Goal: Entertainment & Leisure: Browse casually

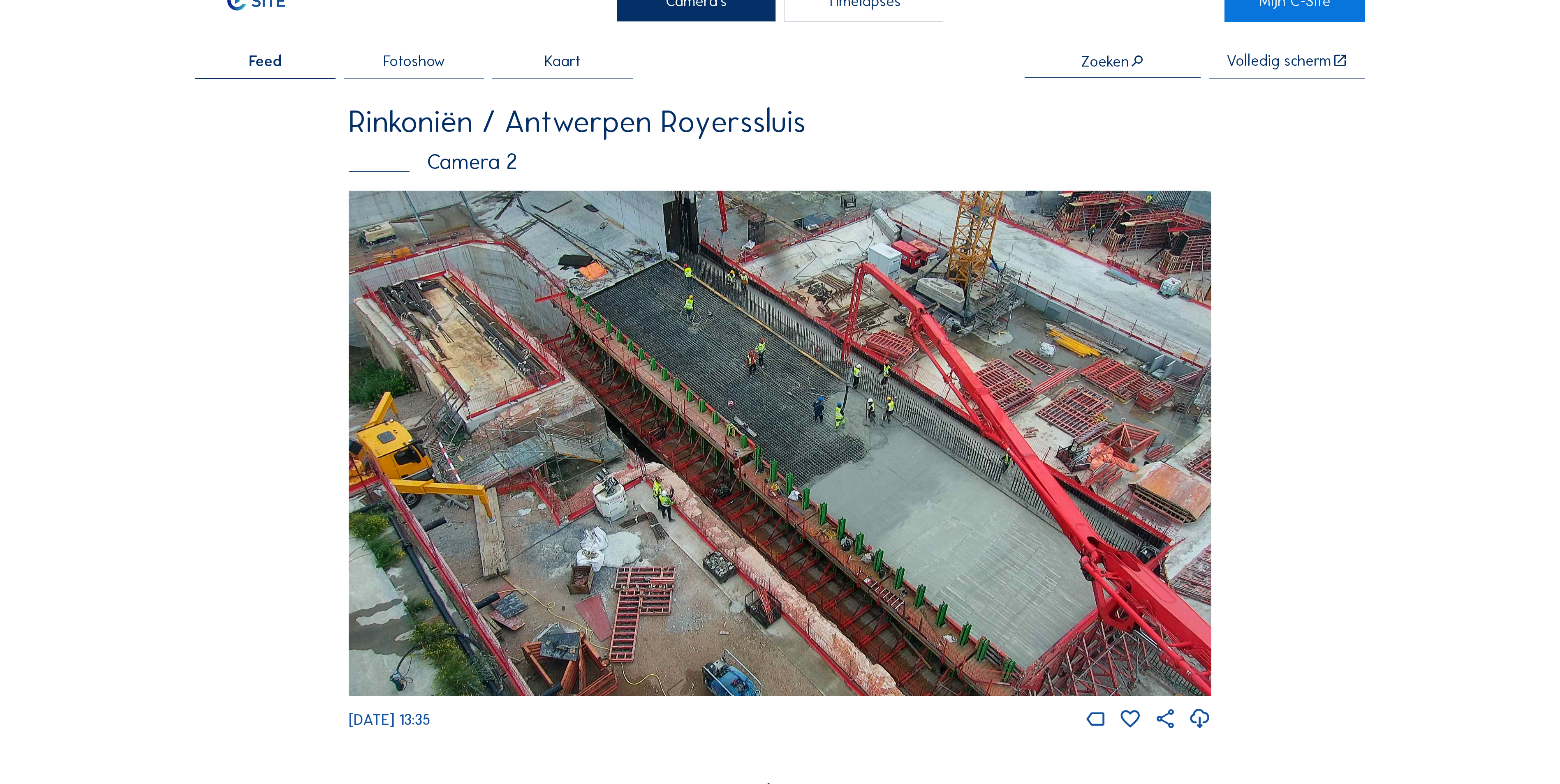
scroll to position [82, 0]
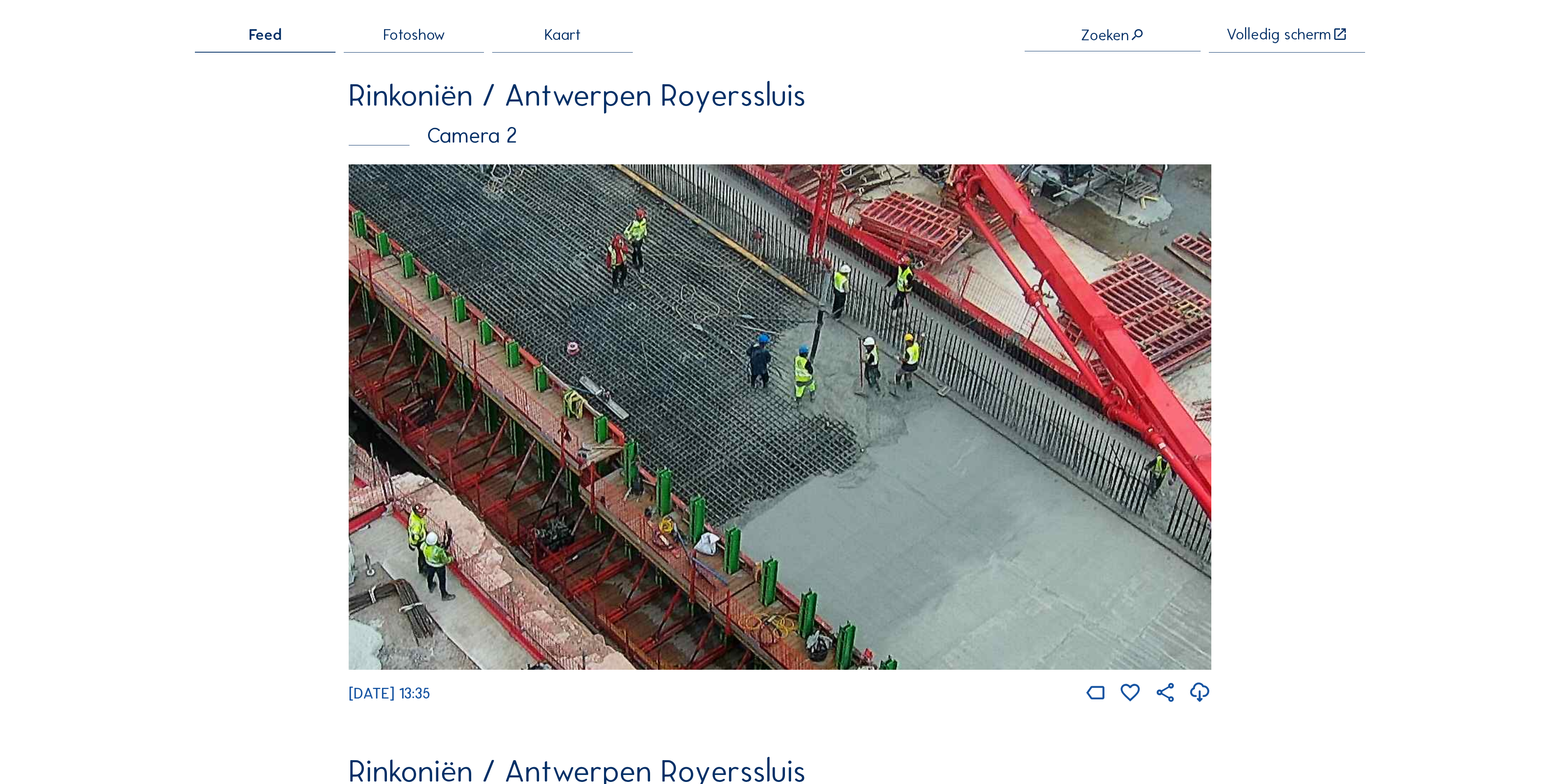
drag, startPoint x: 957, startPoint y: 386, endPoint x: 825, endPoint y: 321, distance: 147.1
click at [827, 324] on img at bounding box center [780, 417] width 862 height 506
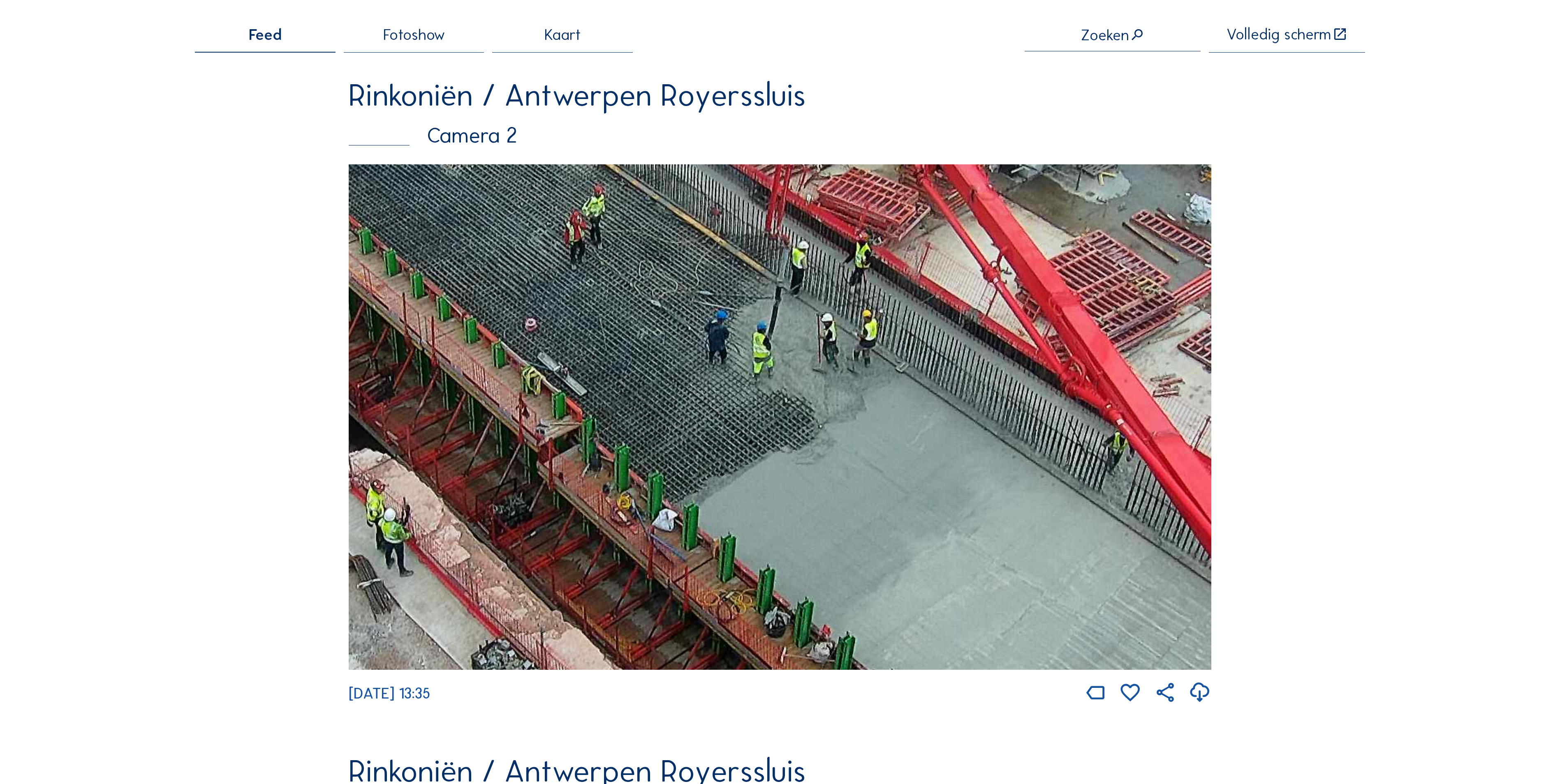
drag, startPoint x: 1015, startPoint y: 510, endPoint x: 811, endPoint y: 326, distance: 274.7
click at [827, 333] on img at bounding box center [780, 417] width 862 height 506
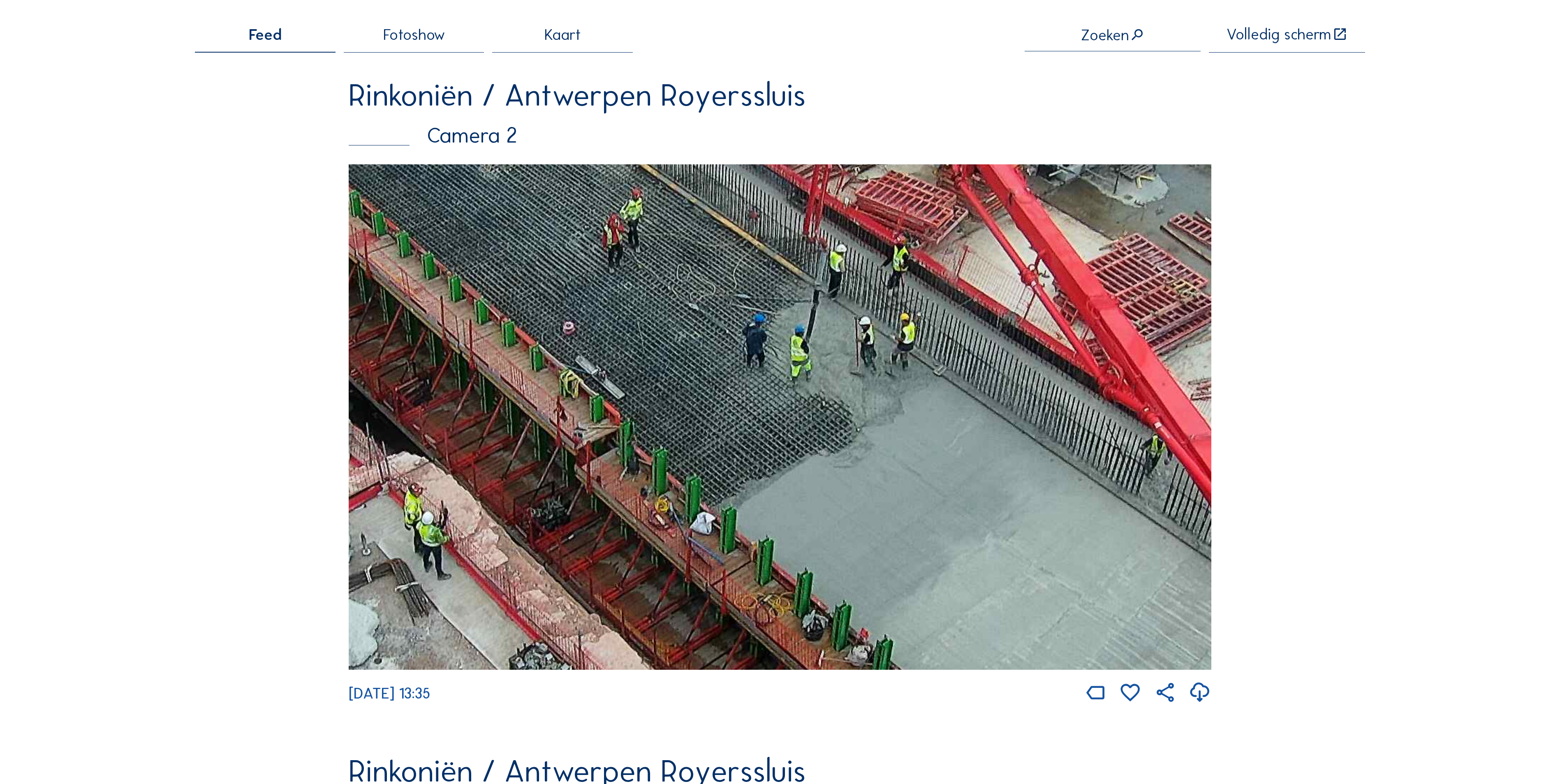
drag, startPoint x: 804, startPoint y: 357, endPoint x: 972, endPoint y: 454, distance: 194.0
click at [972, 454] on img at bounding box center [780, 417] width 862 height 506
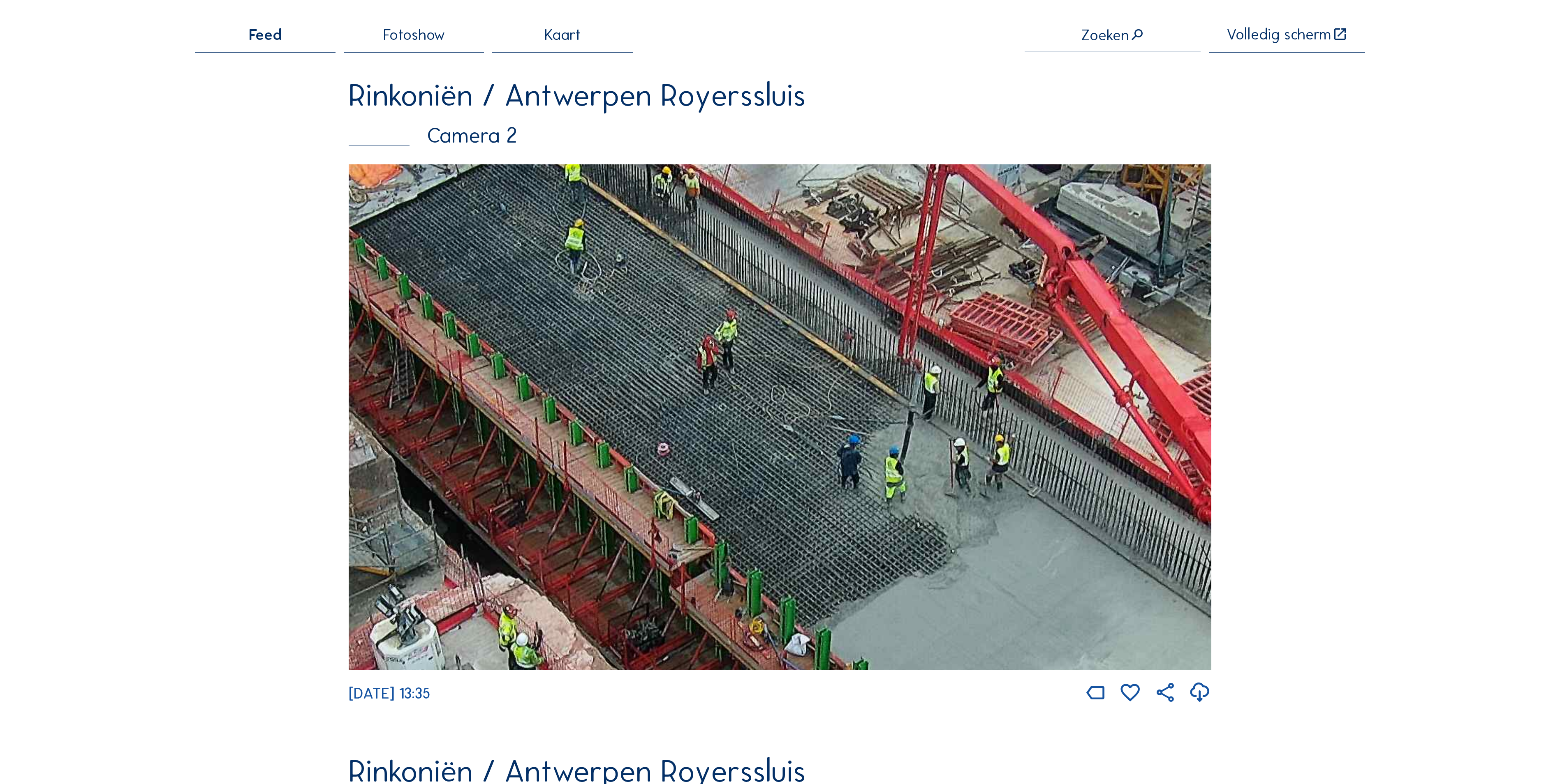
drag, startPoint x: 876, startPoint y: 352, endPoint x: 1027, endPoint y: 561, distance: 257.8
click at [1027, 561] on img at bounding box center [780, 417] width 862 height 506
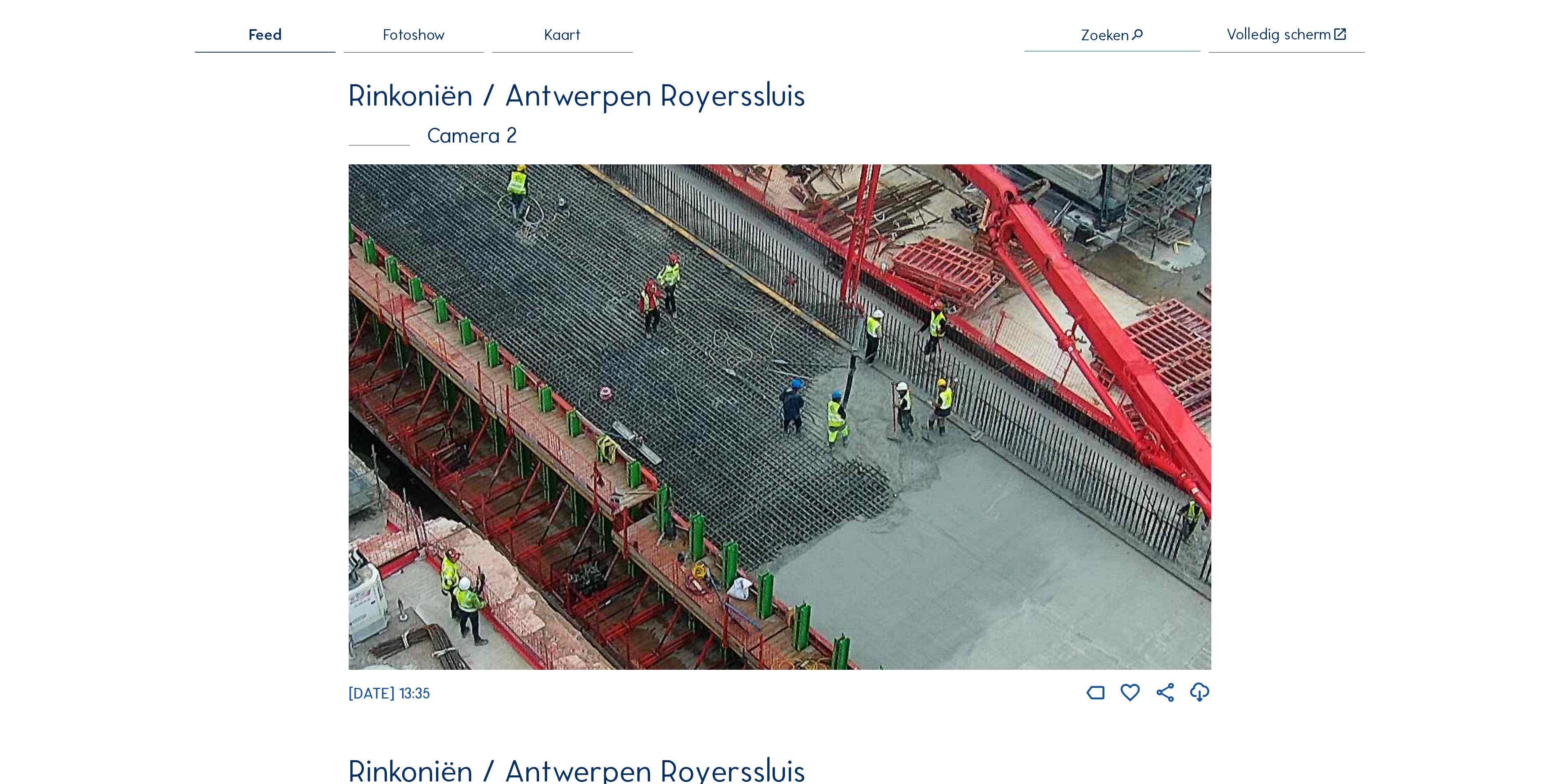
drag, startPoint x: 1071, startPoint y: 573, endPoint x: 538, endPoint y: 258, distance: 619.1
click at [574, 237] on img at bounding box center [780, 417] width 862 height 506
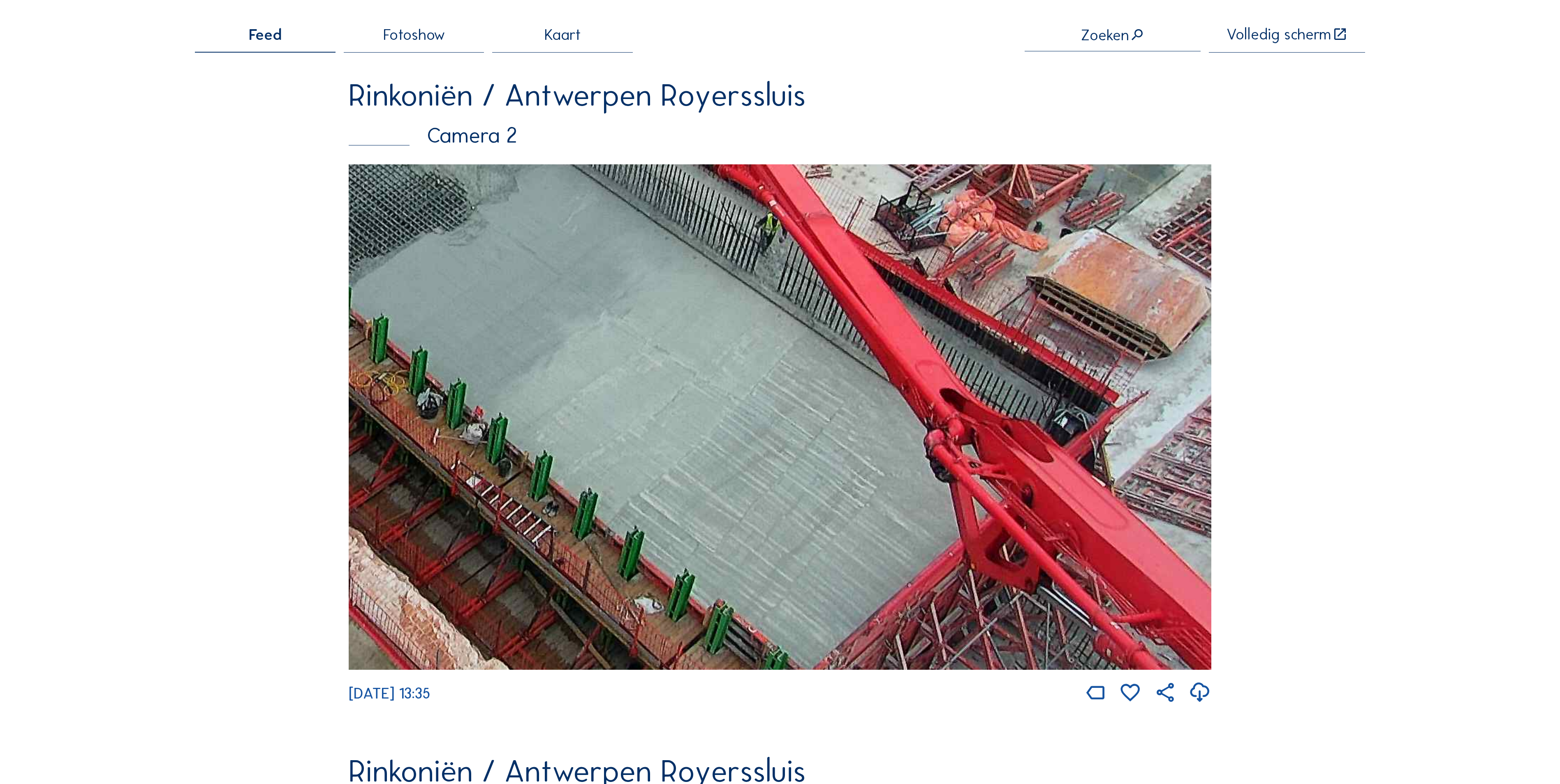
drag, startPoint x: 724, startPoint y: 321, endPoint x: 646, endPoint y: 310, distance: 78.8
click at [641, 257] on img at bounding box center [780, 417] width 862 height 506
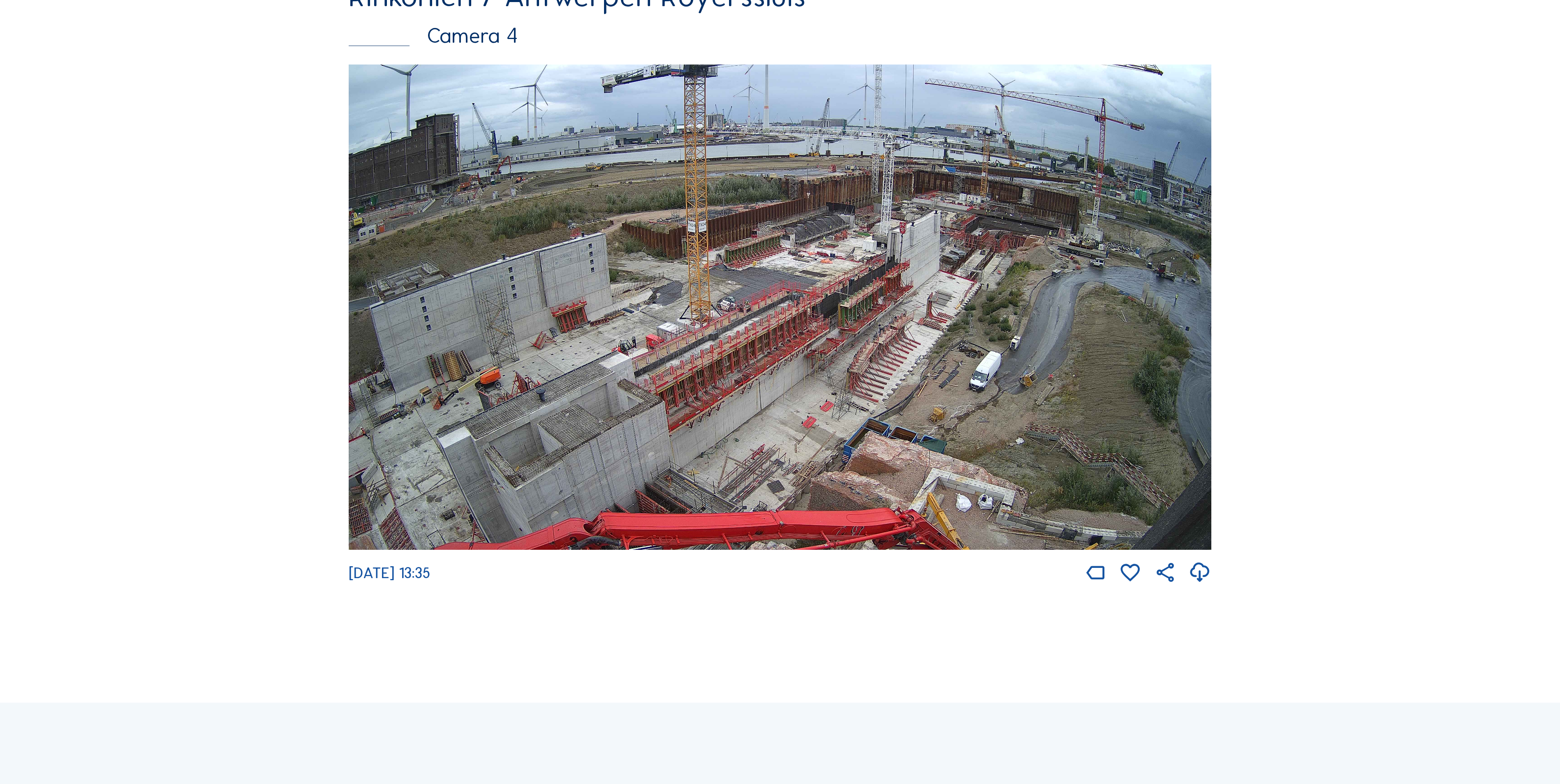
scroll to position [2922, 0]
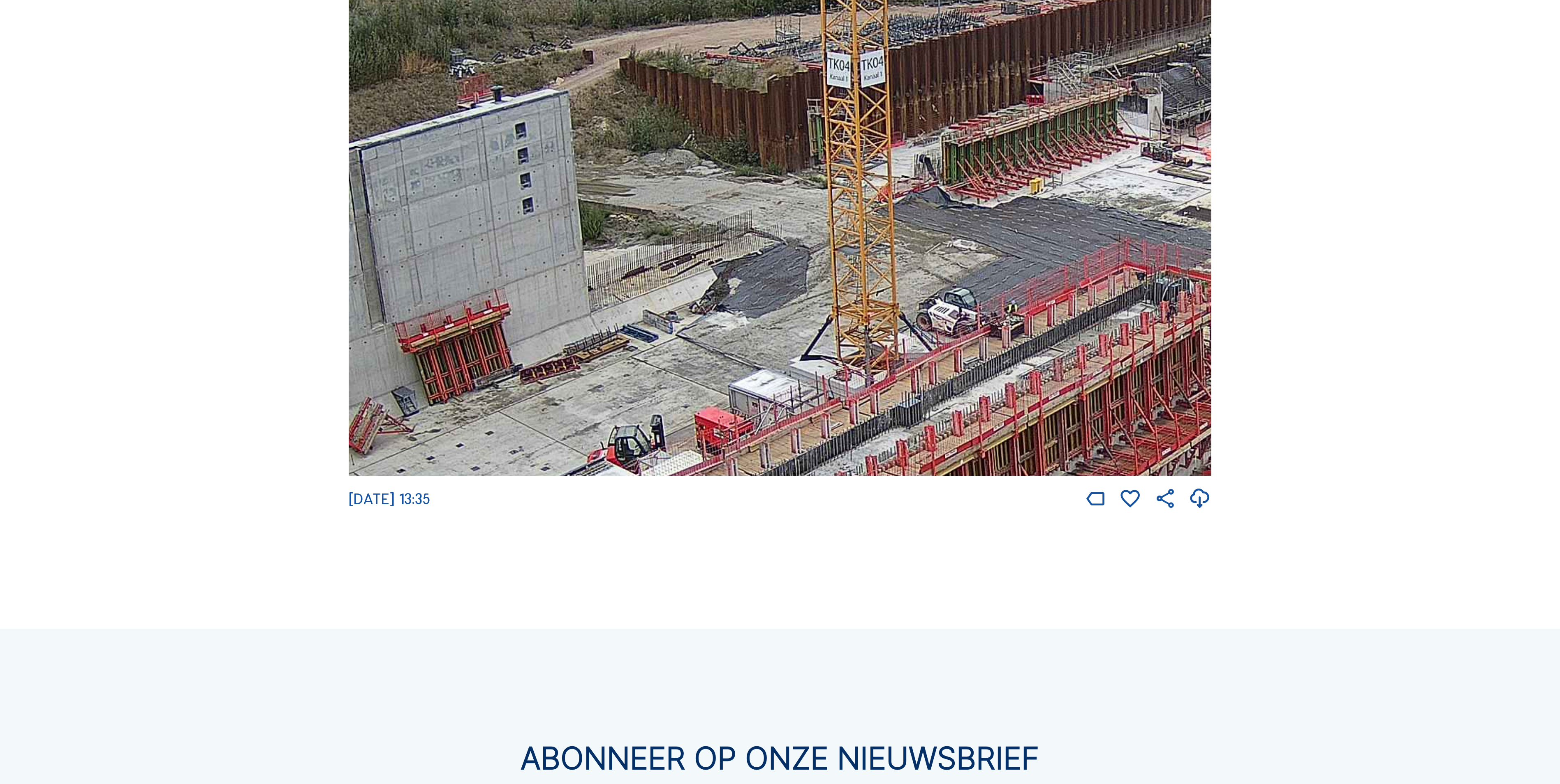
drag, startPoint x: 689, startPoint y: 269, endPoint x: 1119, endPoint y: 427, distance: 458.1
click at [1128, 421] on img at bounding box center [780, 232] width 862 height 485
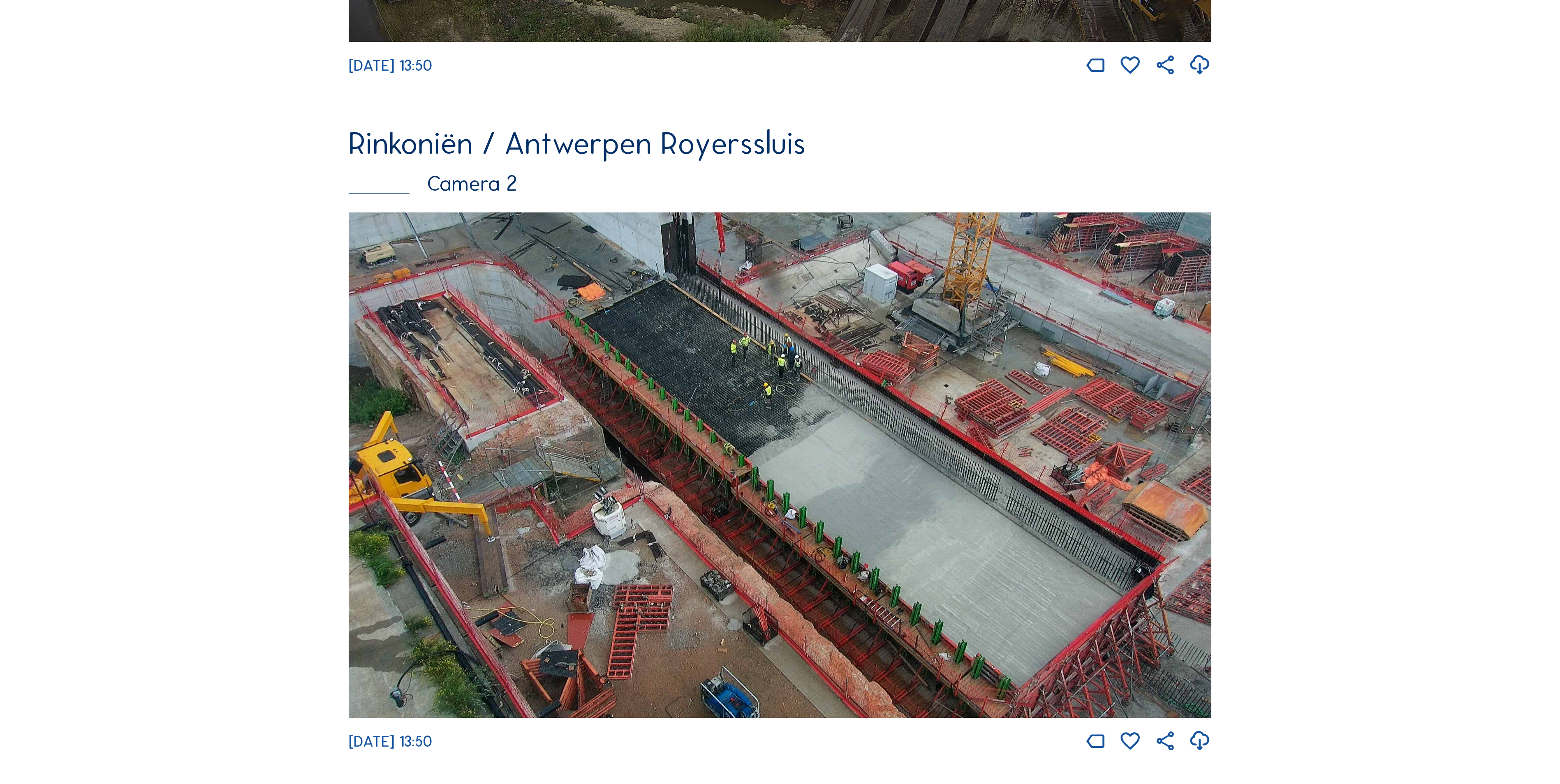
scroll to position [829, 0]
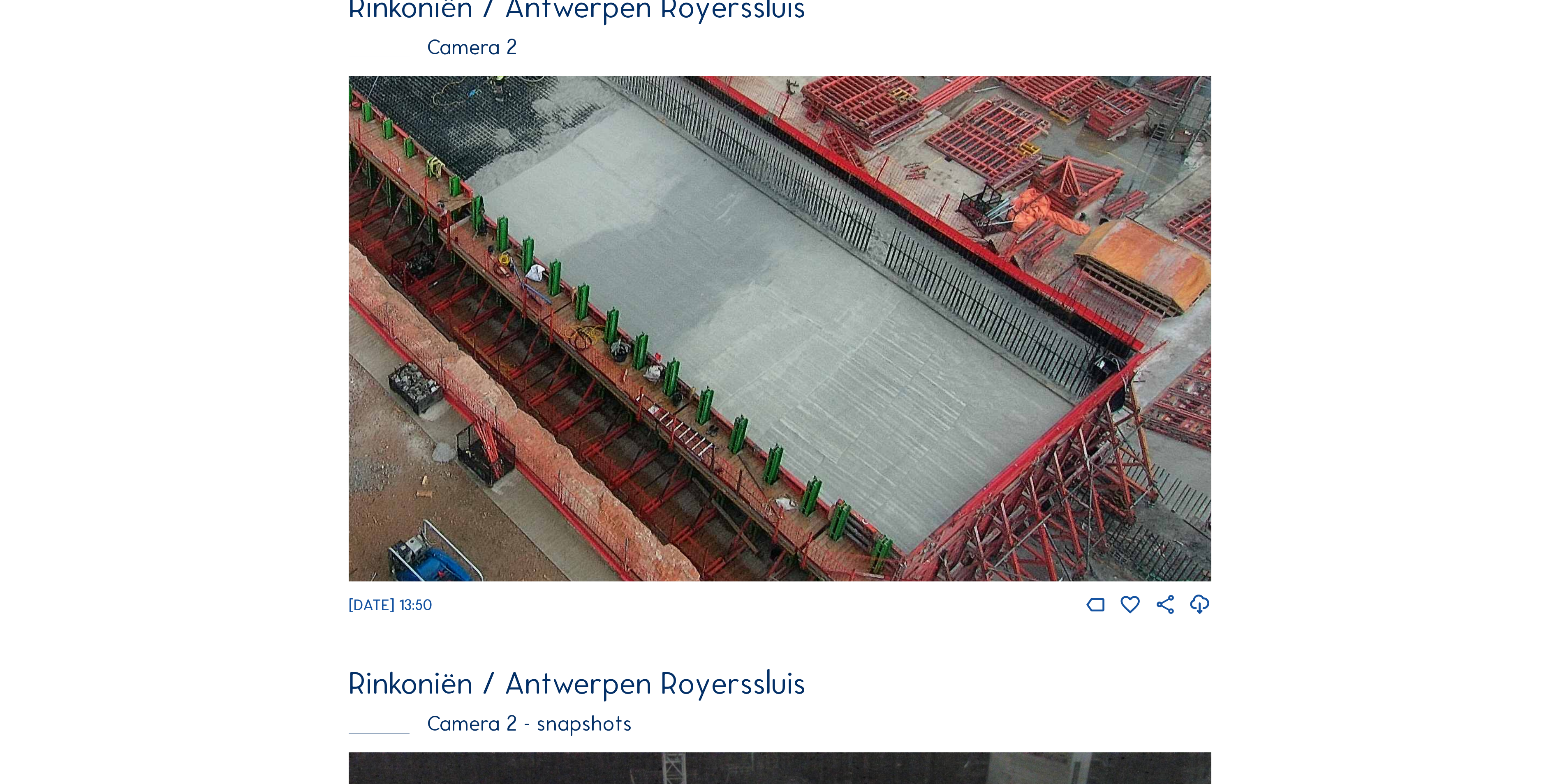
drag, startPoint x: 899, startPoint y: 331, endPoint x: 601, endPoint y: 208, distance: 322.4
click at [601, 208] on img at bounding box center [780, 329] width 862 height 506
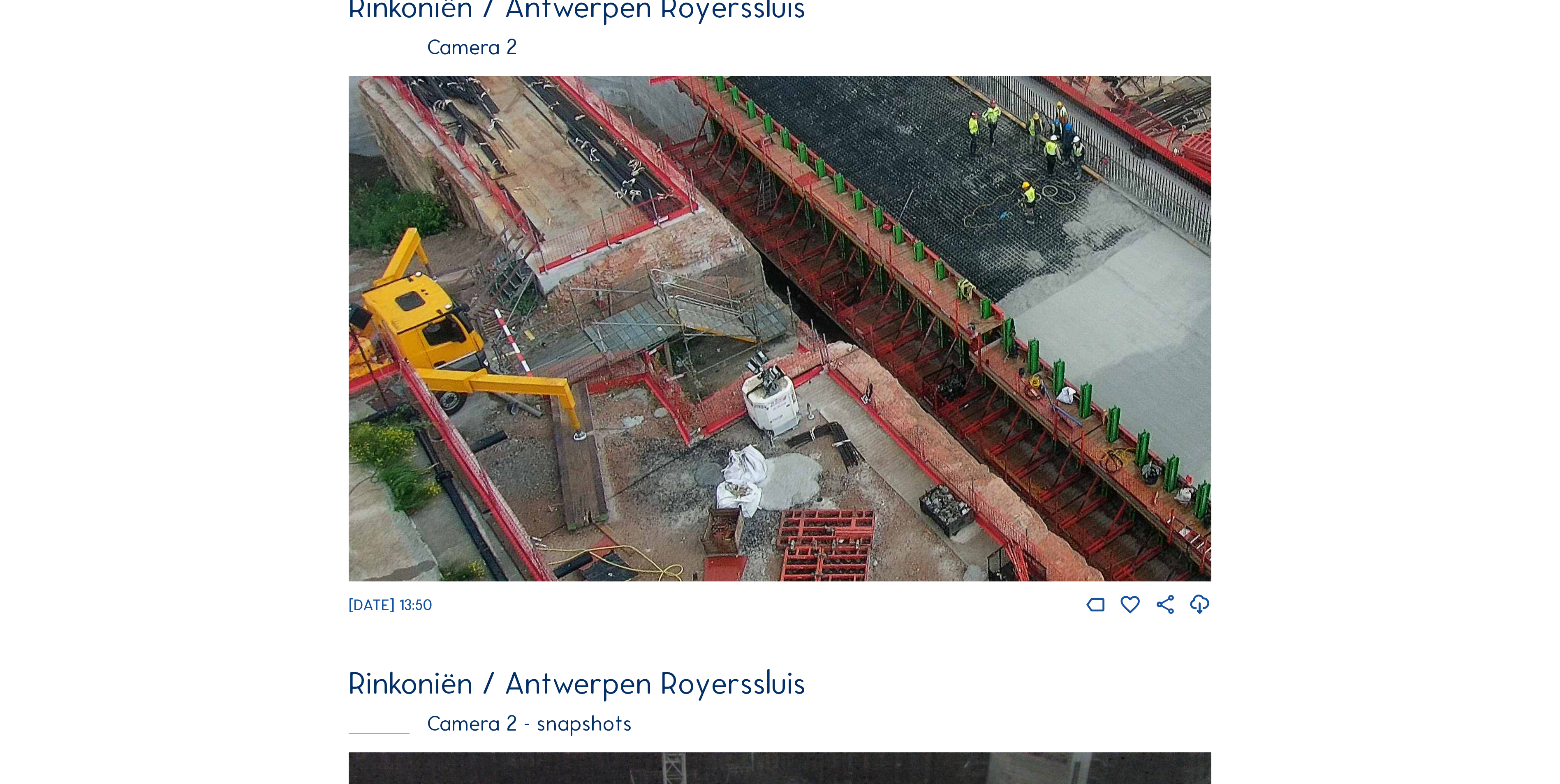
drag, startPoint x: 655, startPoint y: 248, endPoint x: 1606, endPoint y: 407, distance: 964.2
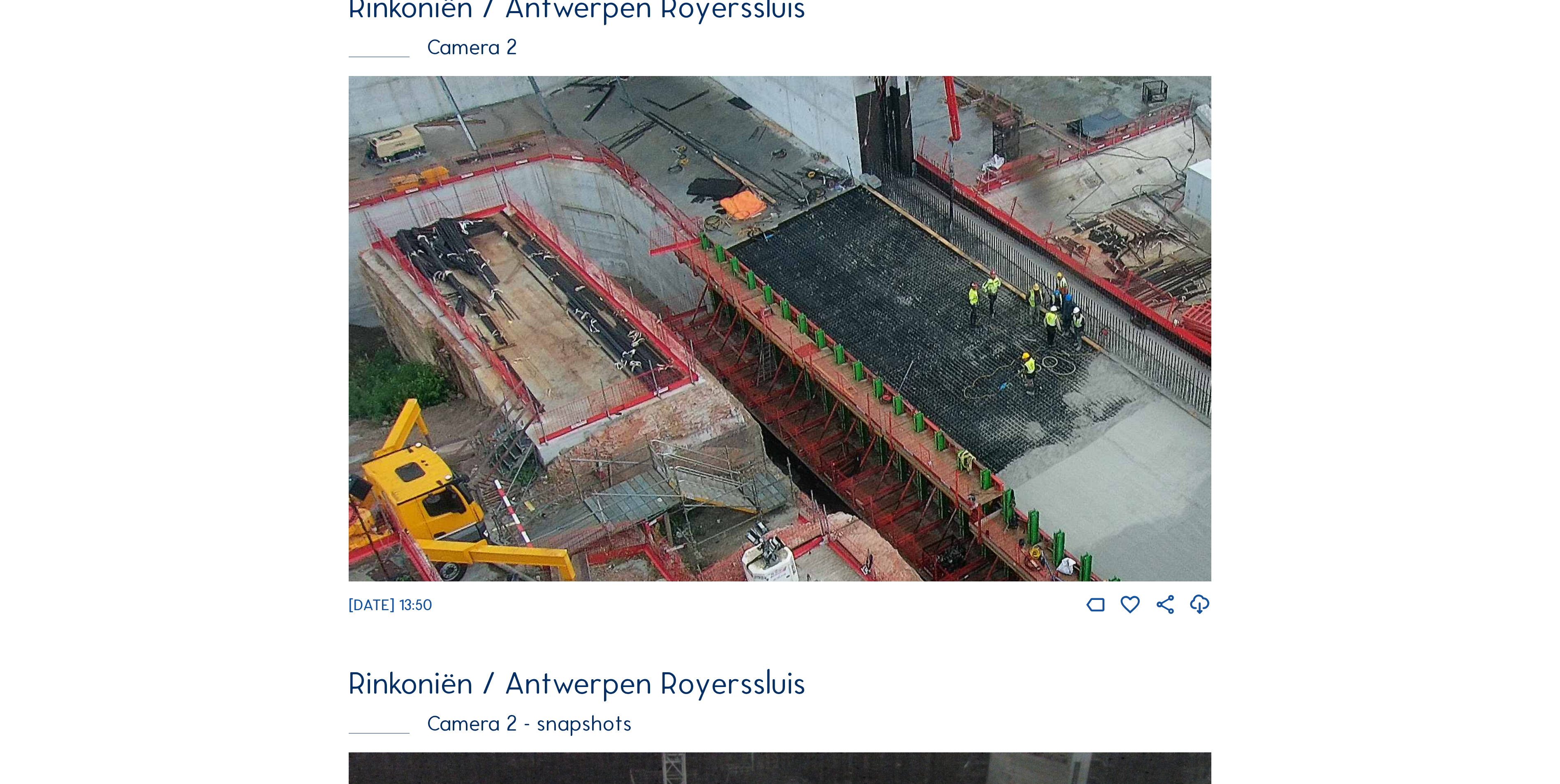
drag, startPoint x: 698, startPoint y: 414, endPoint x: 773, endPoint y: 699, distance: 294.7
drag, startPoint x: 976, startPoint y: 393, endPoint x: 425, endPoint y: 28, distance: 660.9
click at [457, 47] on div "Rinkoniën / Antwerpen Royerssluis Camera 2 Fr 29 Aug 2025 13:50" at bounding box center [780, 304] width 862 height 625
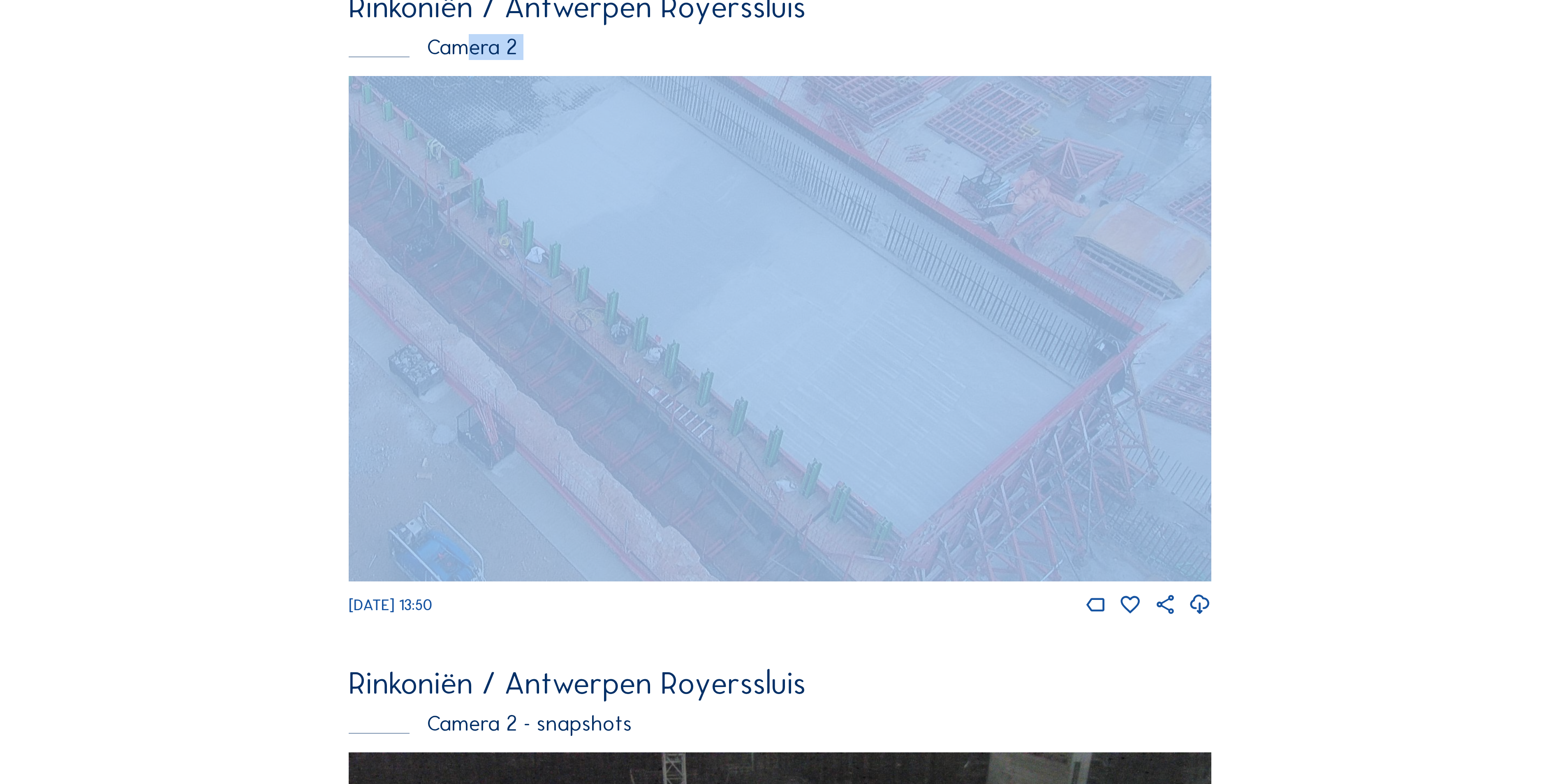
drag, startPoint x: 471, startPoint y: 70, endPoint x: 569, endPoint y: 216, distance: 175.8
click at [569, 216] on div "Rinkoniën / Antwerpen Royerssluis Camera 2 Fr 29 Aug 2025 13:50" at bounding box center [780, 304] width 862 height 625
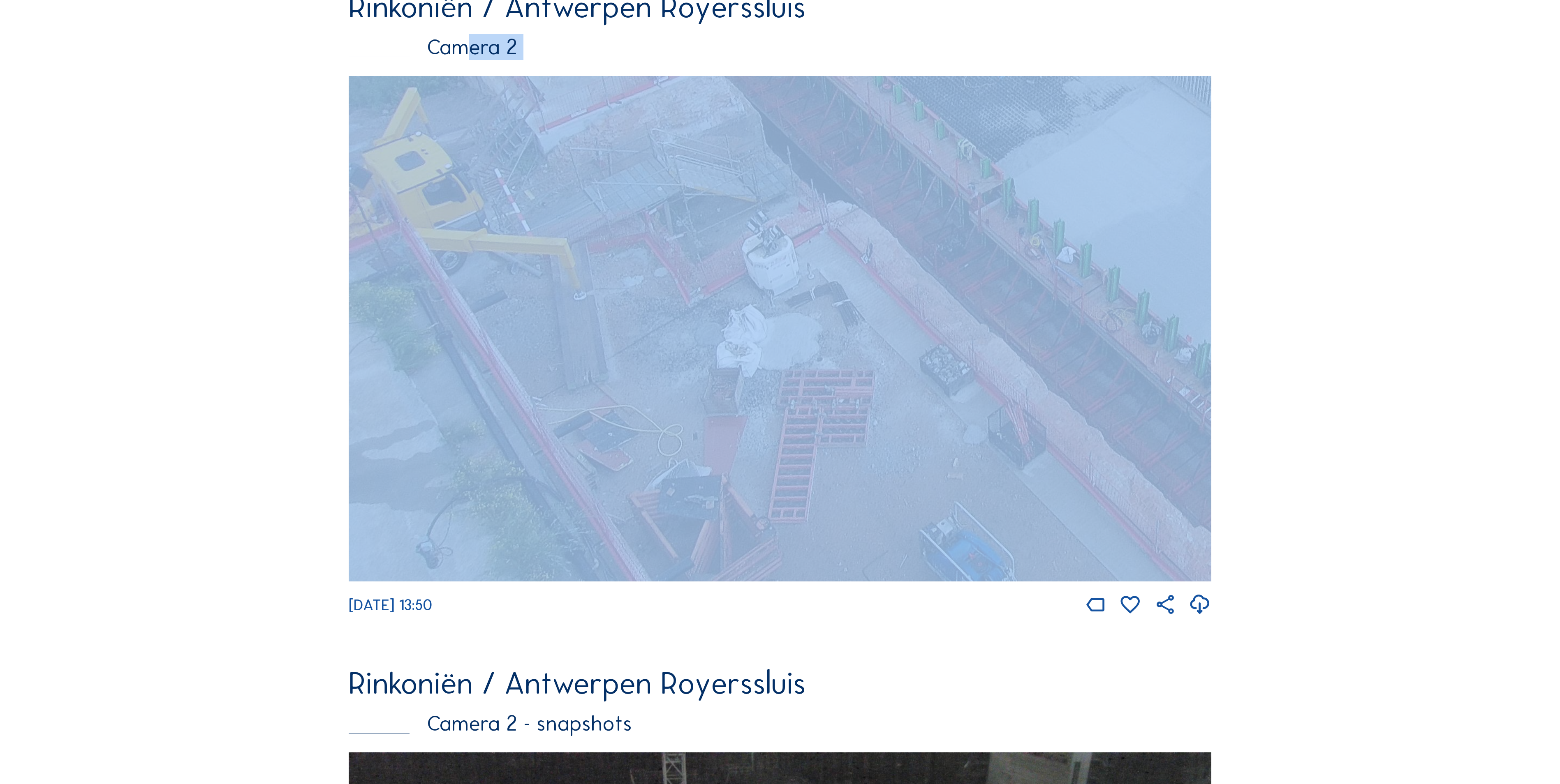
drag, startPoint x: 569, startPoint y: 216, endPoint x: 1278, endPoint y: 340, distance: 719.8
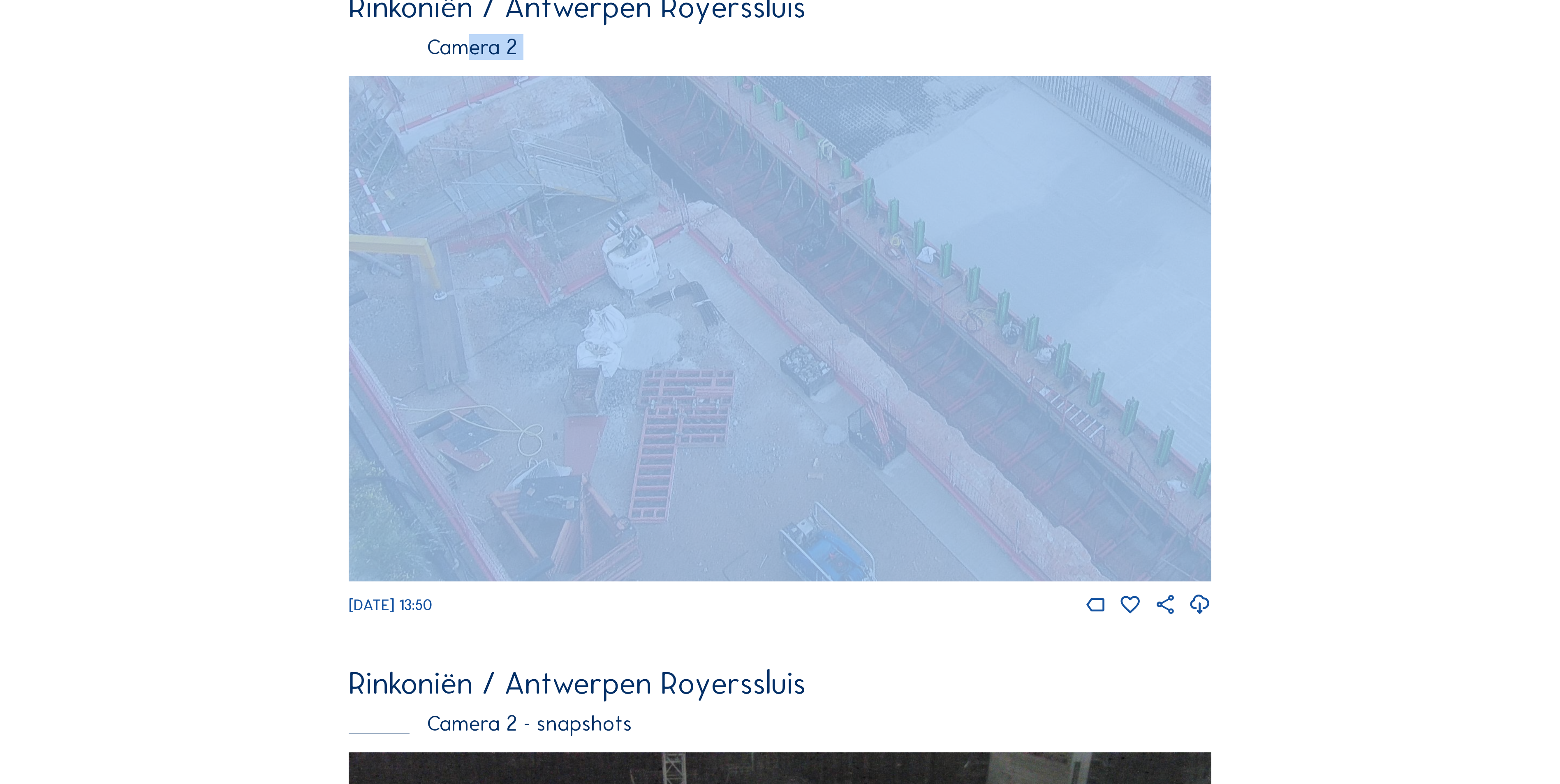
drag, startPoint x: 1039, startPoint y: 454, endPoint x: 909, endPoint y: 223, distance: 265.1
click at [909, 223] on img at bounding box center [780, 329] width 862 height 506
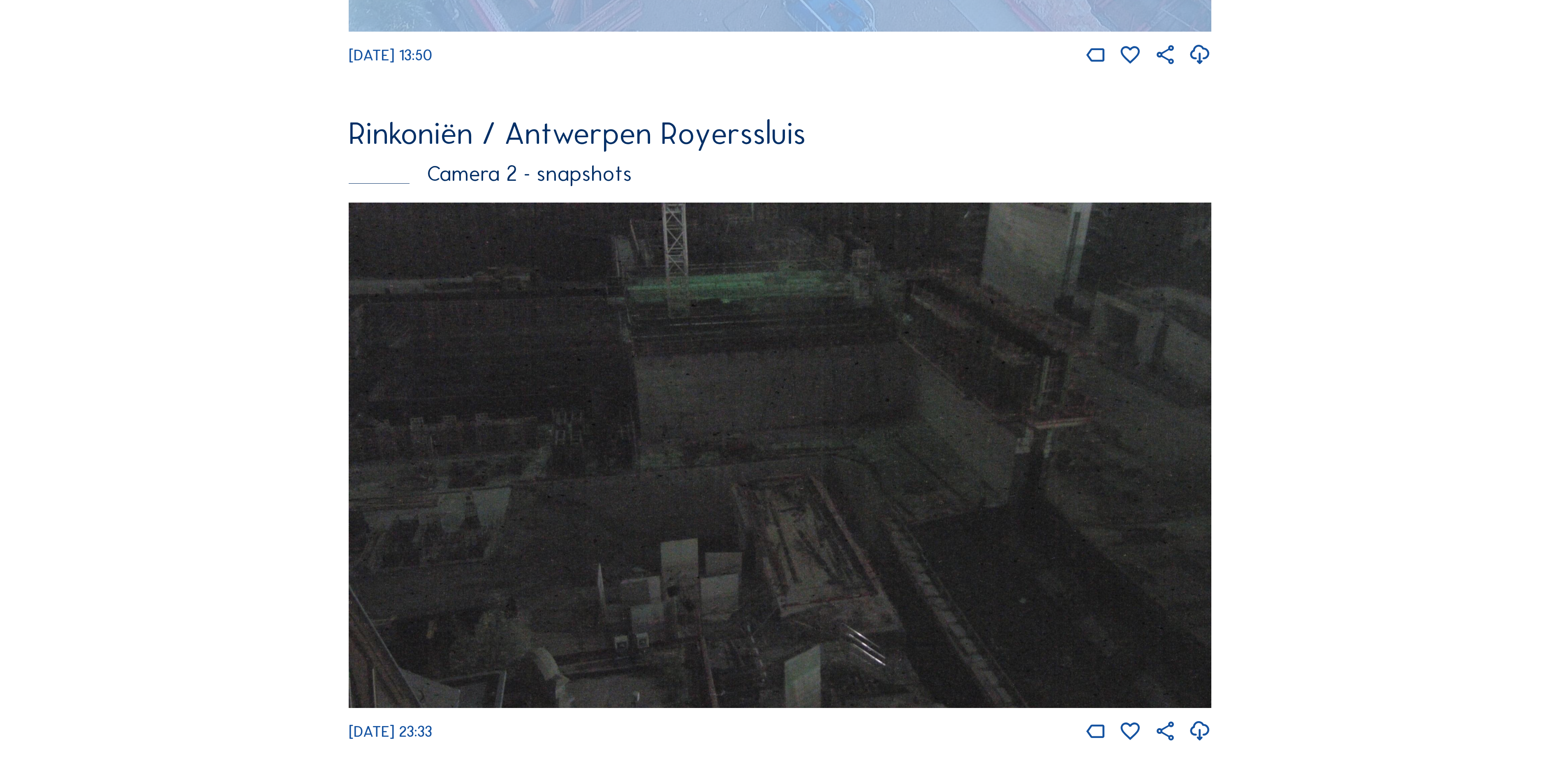
scroll to position [1404, 0]
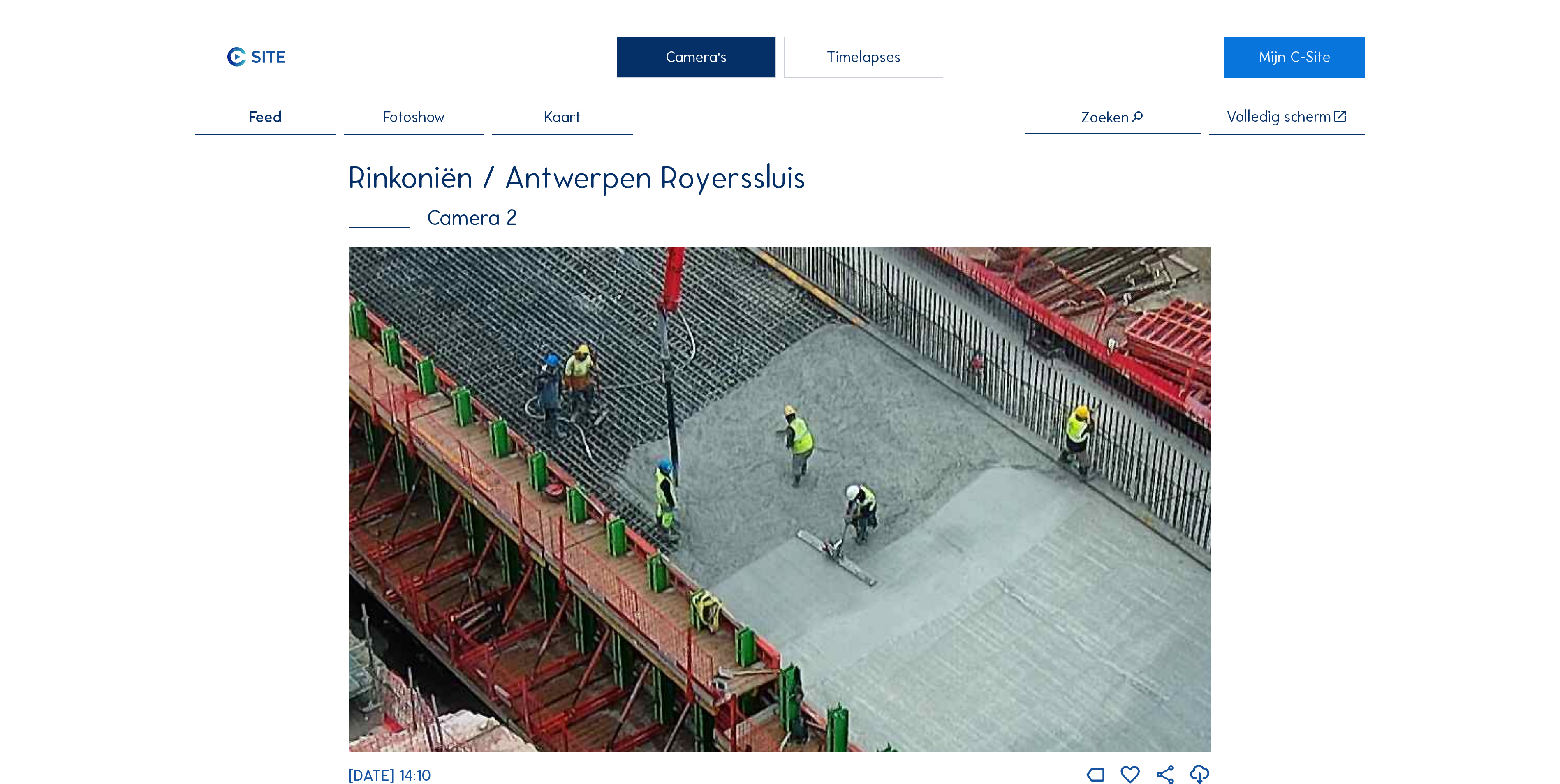
drag, startPoint x: 729, startPoint y: 425, endPoint x: 832, endPoint y: 521, distance: 140.8
click at [832, 521] on img at bounding box center [780, 499] width 862 height 506
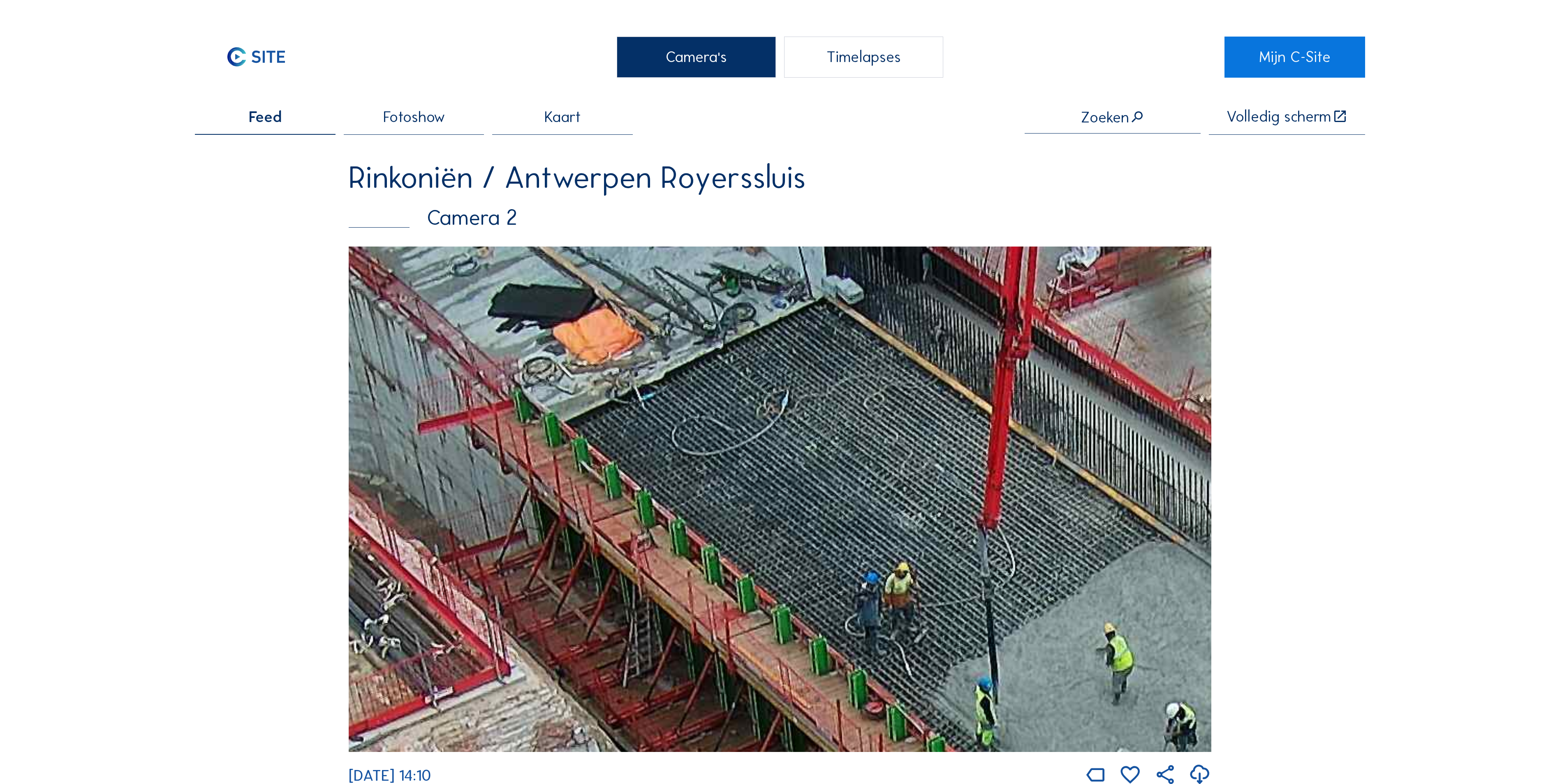
drag, startPoint x: 710, startPoint y: 471, endPoint x: 1030, endPoint y: 689, distance: 387.2
click at [1030, 689] on img at bounding box center [780, 499] width 862 height 506
drag, startPoint x: 1043, startPoint y: 654, endPoint x: 910, endPoint y: 611, distance: 139.8
click at [928, 619] on img at bounding box center [780, 499] width 862 height 506
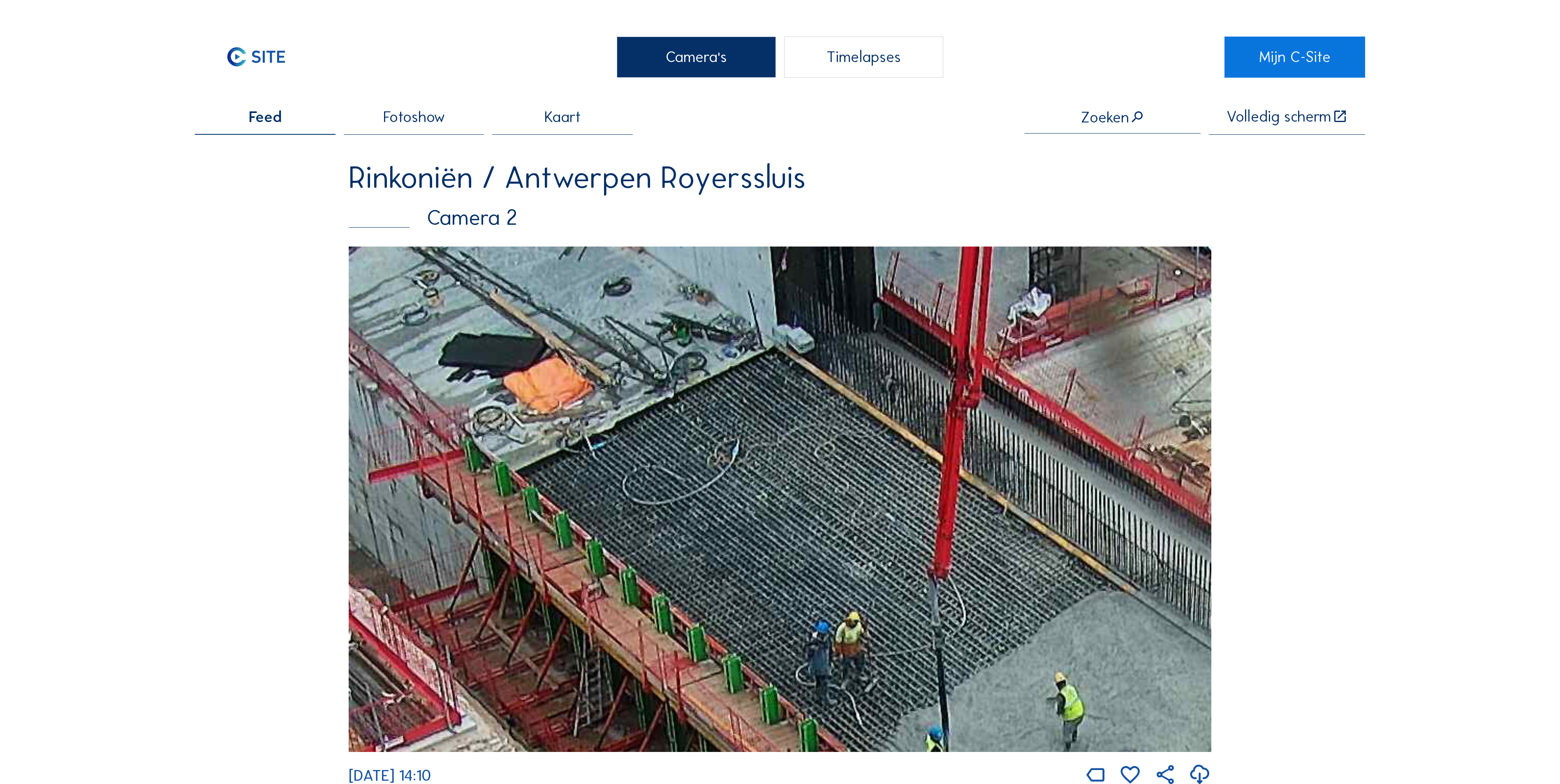
drag, startPoint x: 1039, startPoint y: 441, endPoint x: 1108, endPoint y: 524, distance: 107.9
click at [1108, 524] on img at bounding box center [780, 499] width 862 height 506
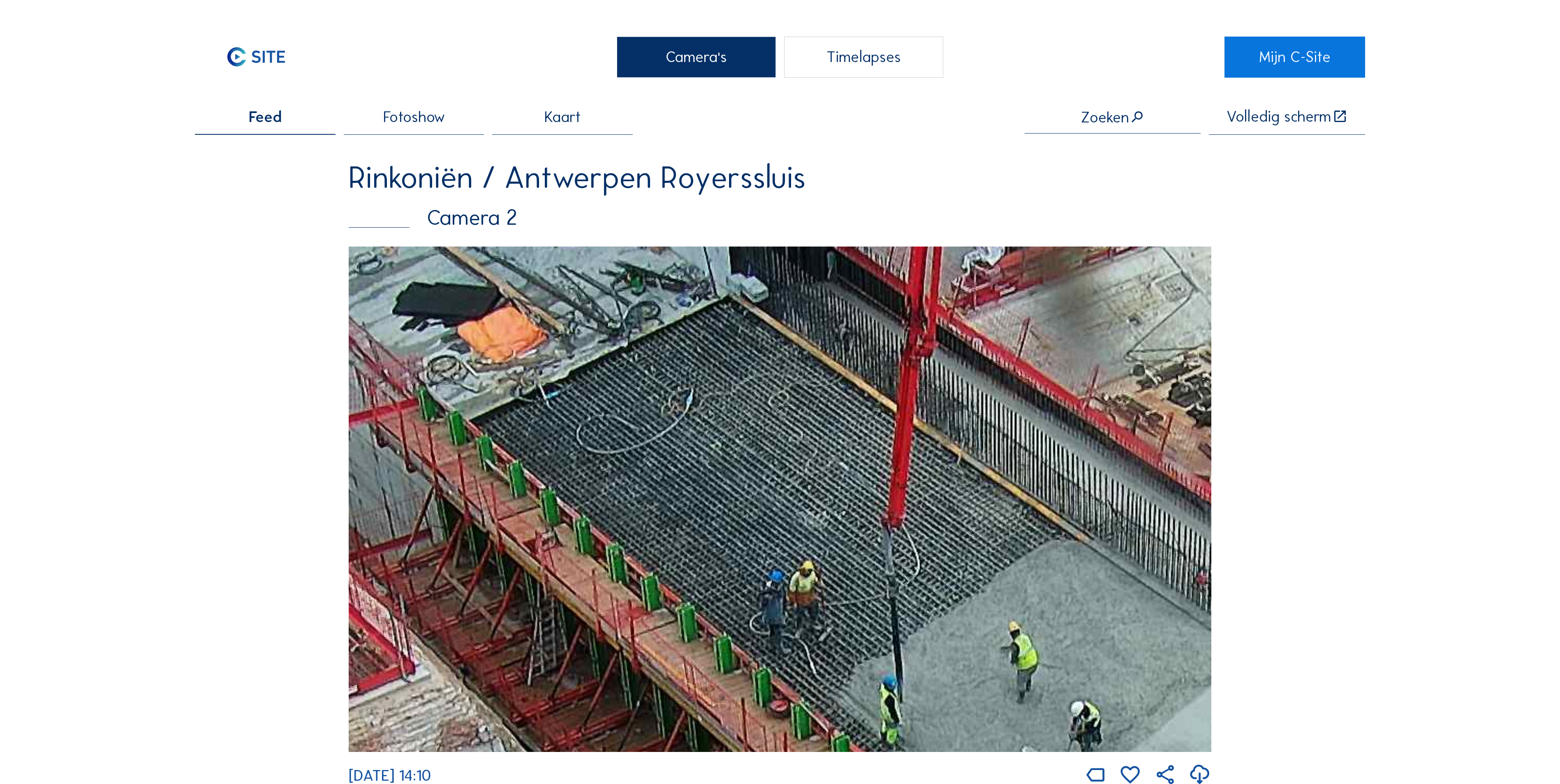
drag, startPoint x: 816, startPoint y: 505, endPoint x: 778, endPoint y: 579, distance: 83.2
click at [778, 579] on img at bounding box center [780, 499] width 862 height 506
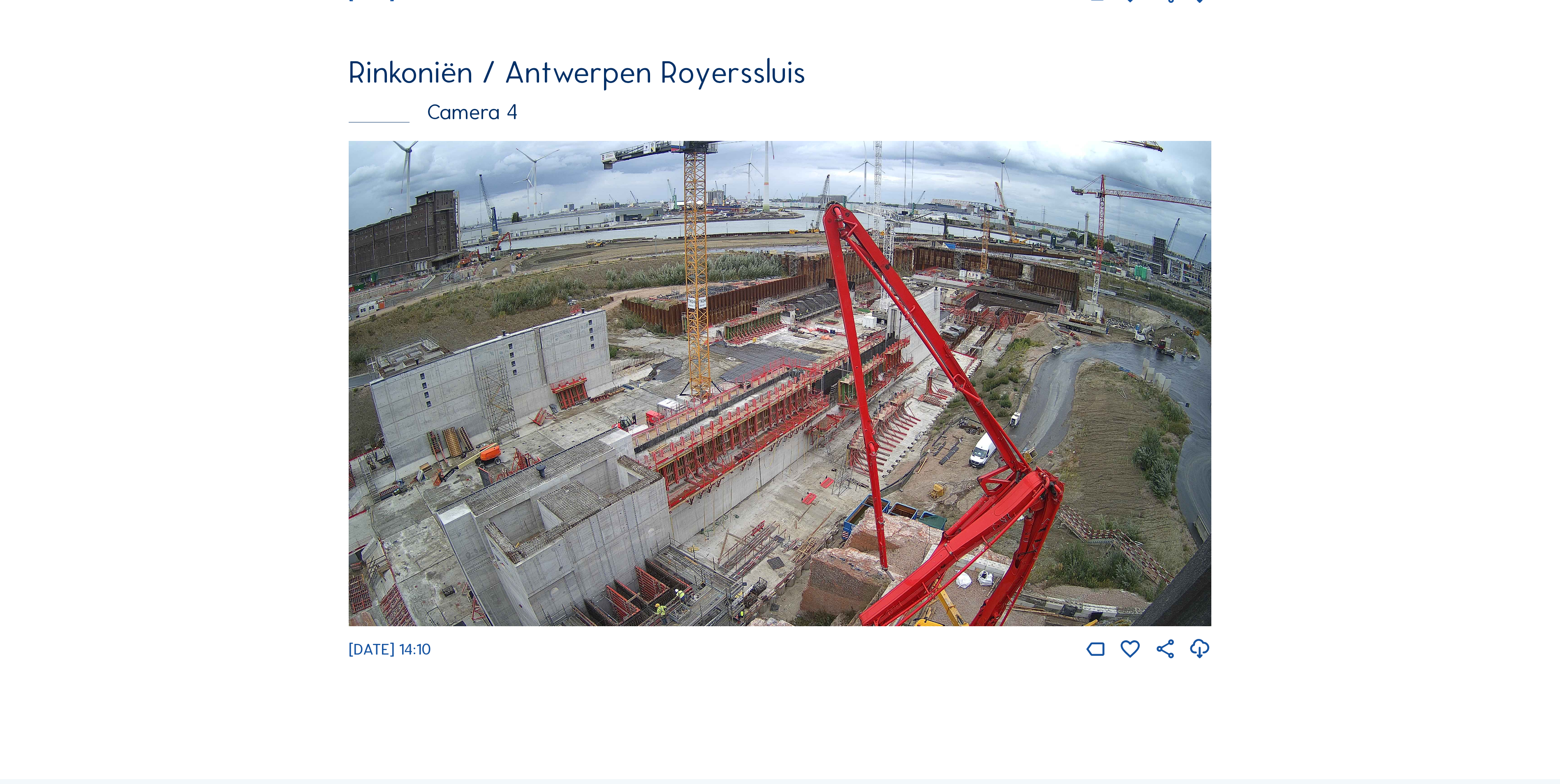
scroll to position [2719, 0]
